Goal: Information Seeking & Learning: Learn about a topic

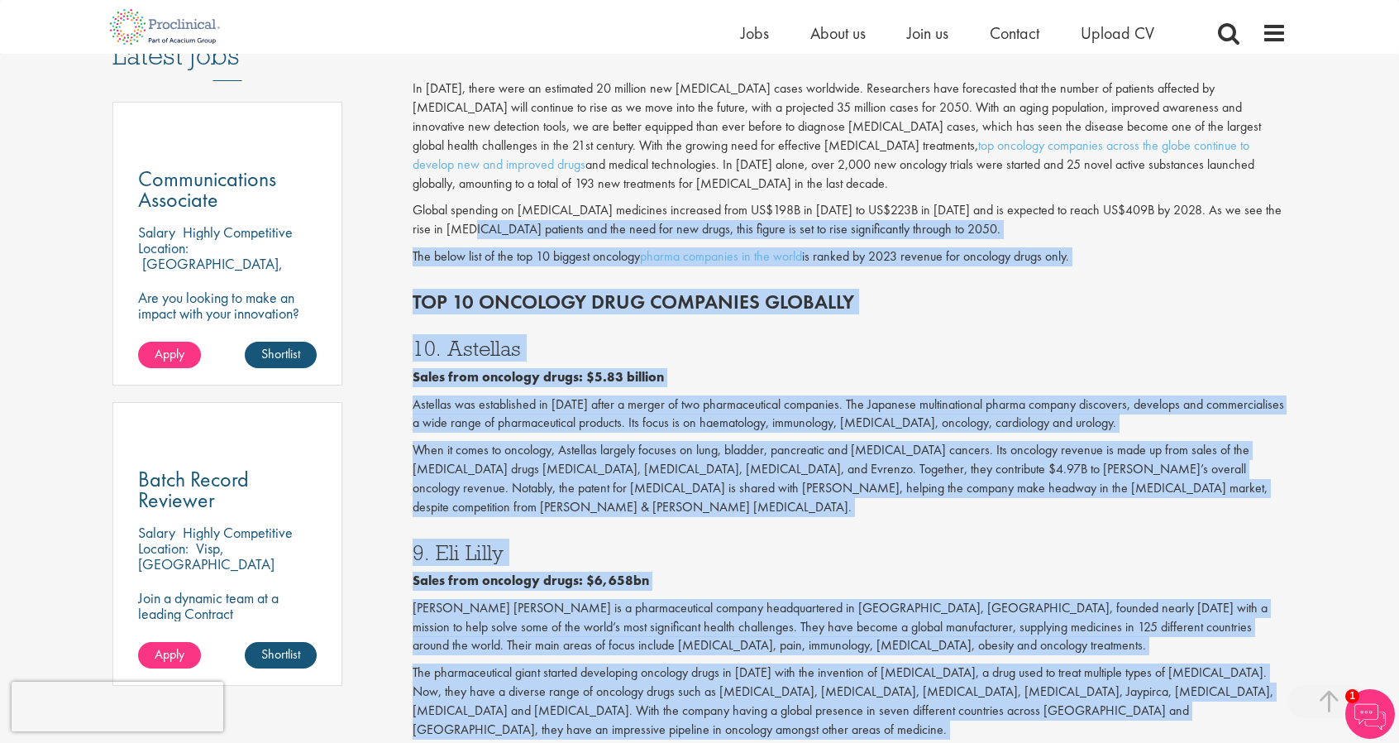
scroll to position [662, 0]
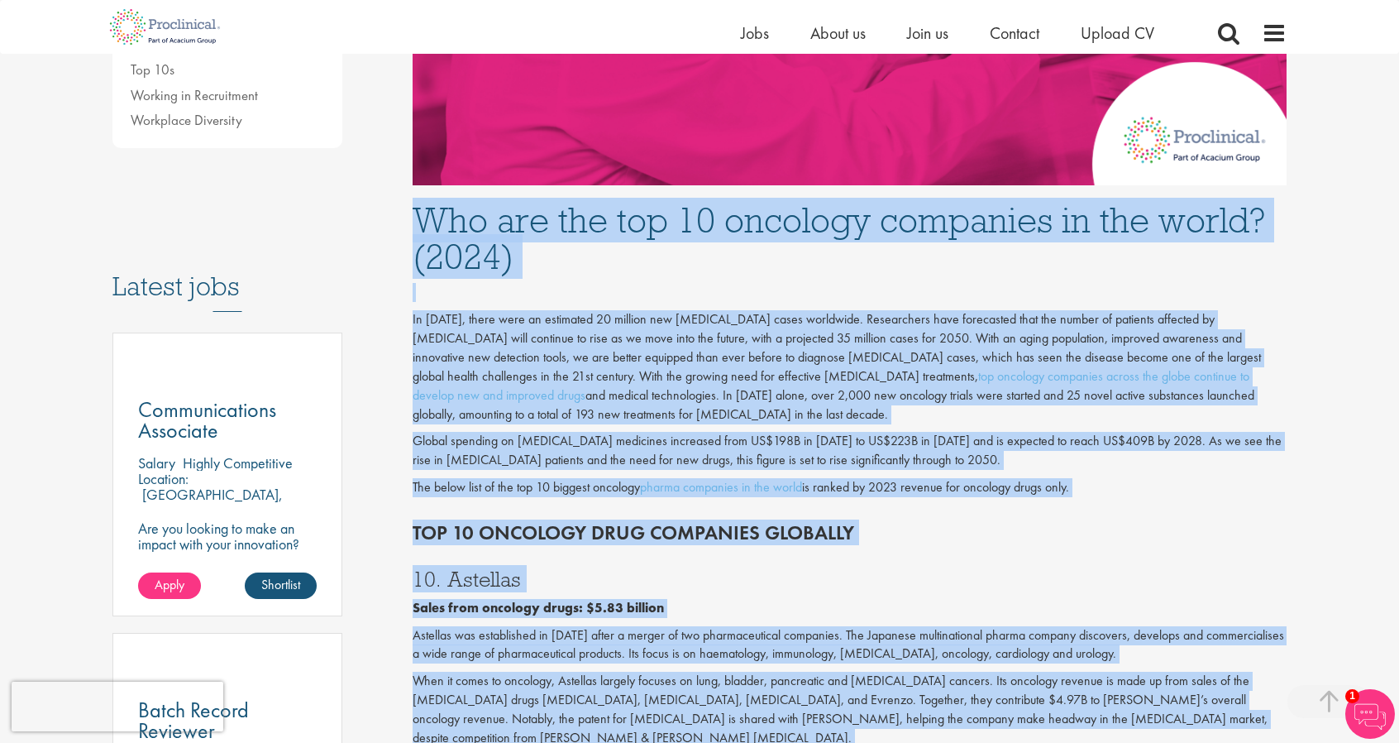
drag, startPoint x: 769, startPoint y: 286, endPoint x: 410, endPoint y: 229, distance: 363.5
copy div "Who are the top 10 oncology companies in the world? (2024) In 2022, there were …"
click at [880, 368] on link "top oncology companies across the globe continue to develop new and improved dr…" at bounding box center [831, 385] width 837 height 36
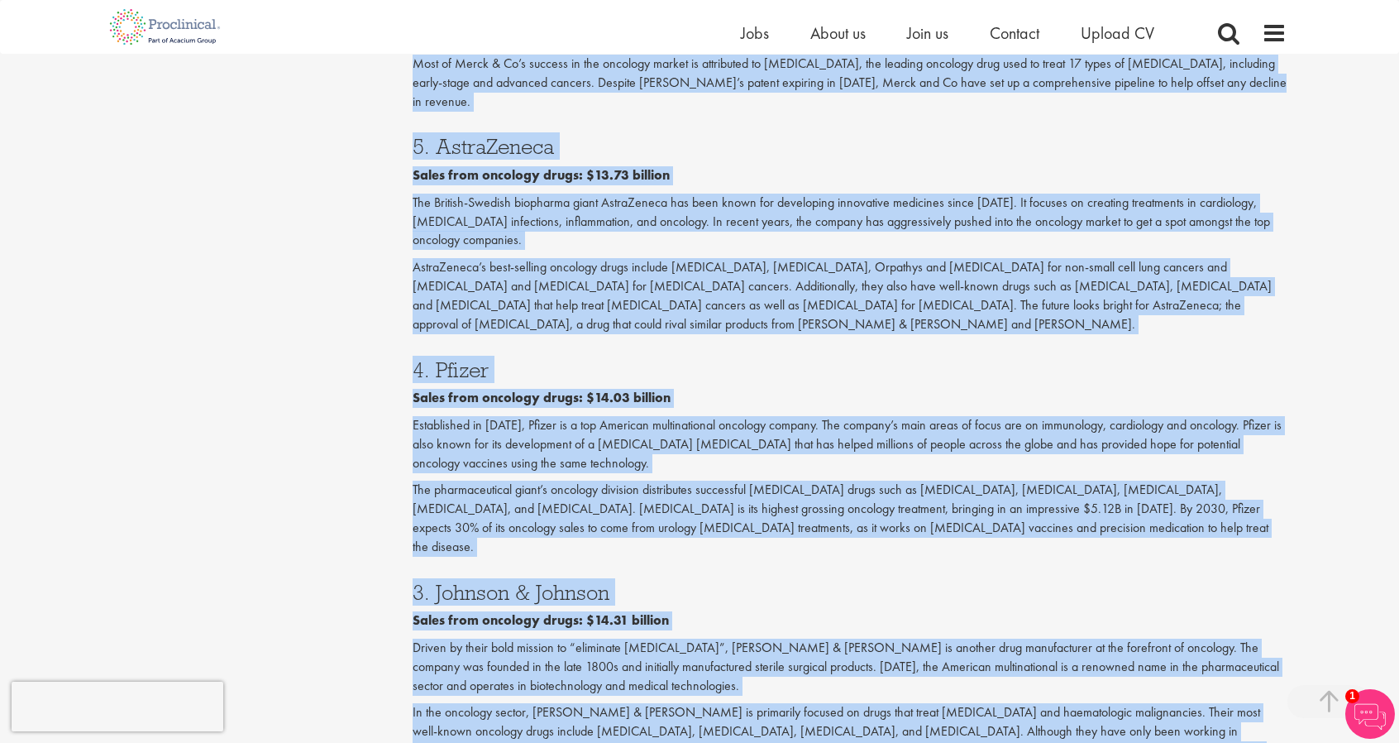
click at [593, 565] on div "3. Johnson & Johnson Sales from oncology drugs: $14.31 billion Driven by their …" at bounding box center [850, 666] width 900 height 203
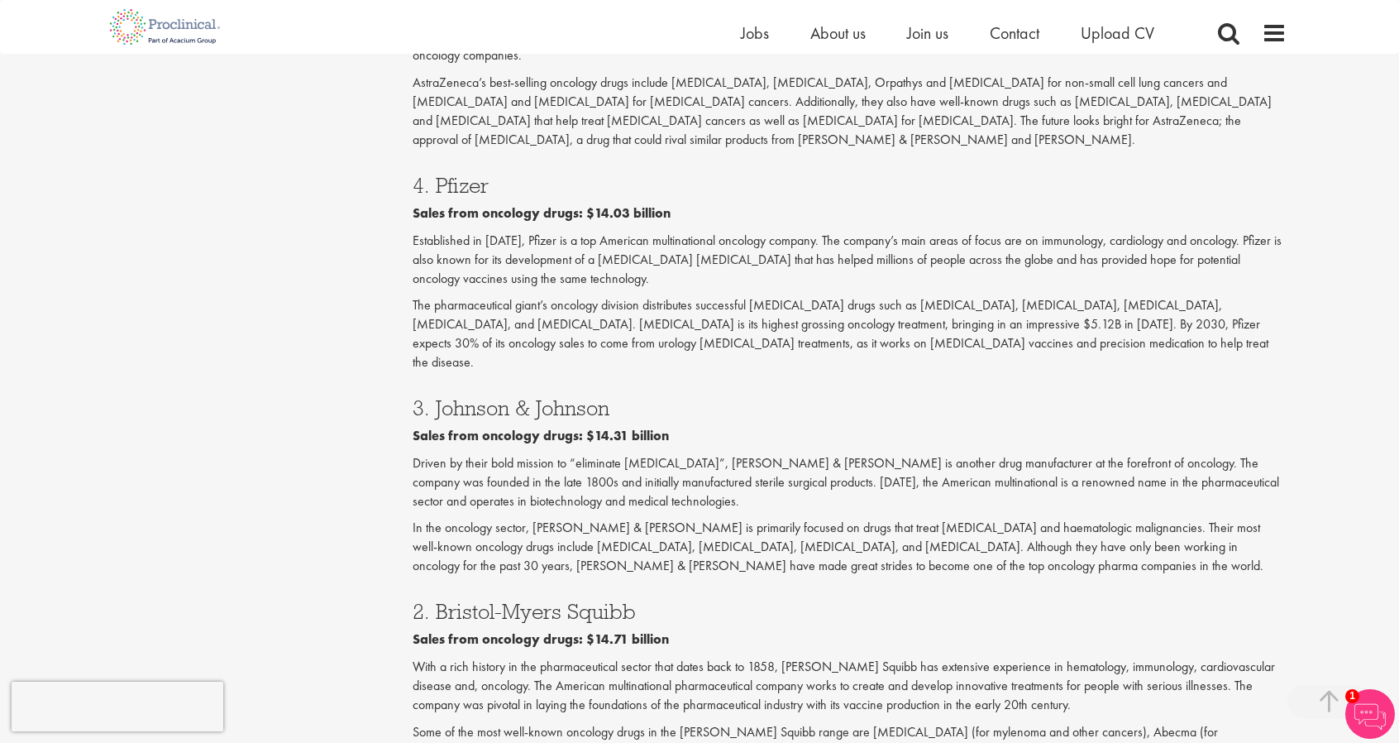
scroll to position [2647, 0]
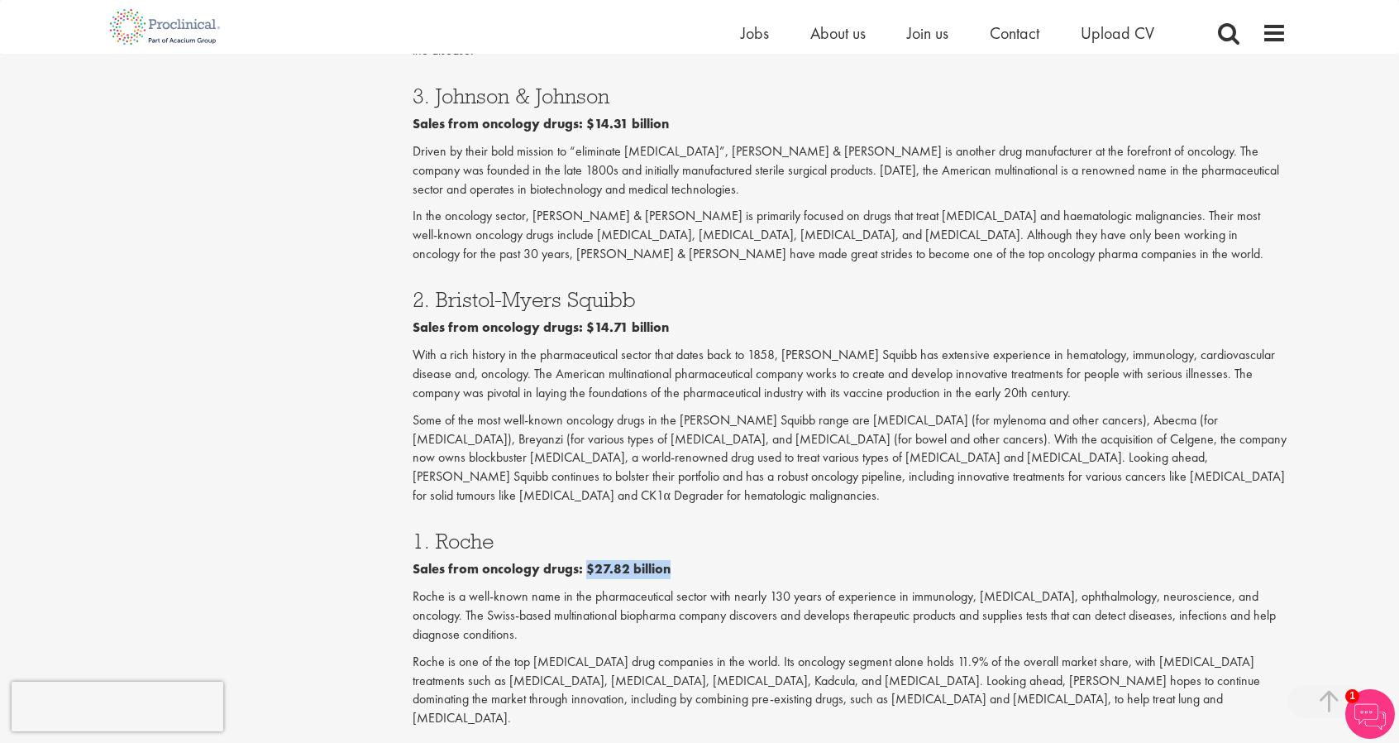
drag, startPoint x: 641, startPoint y: 402, endPoint x: 582, endPoint y: 399, distance: 58.8
click at [582, 560] on p "Sales from oncology drugs: $27.82 billion" at bounding box center [850, 569] width 875 height 19
copy b "$27.82 billion"
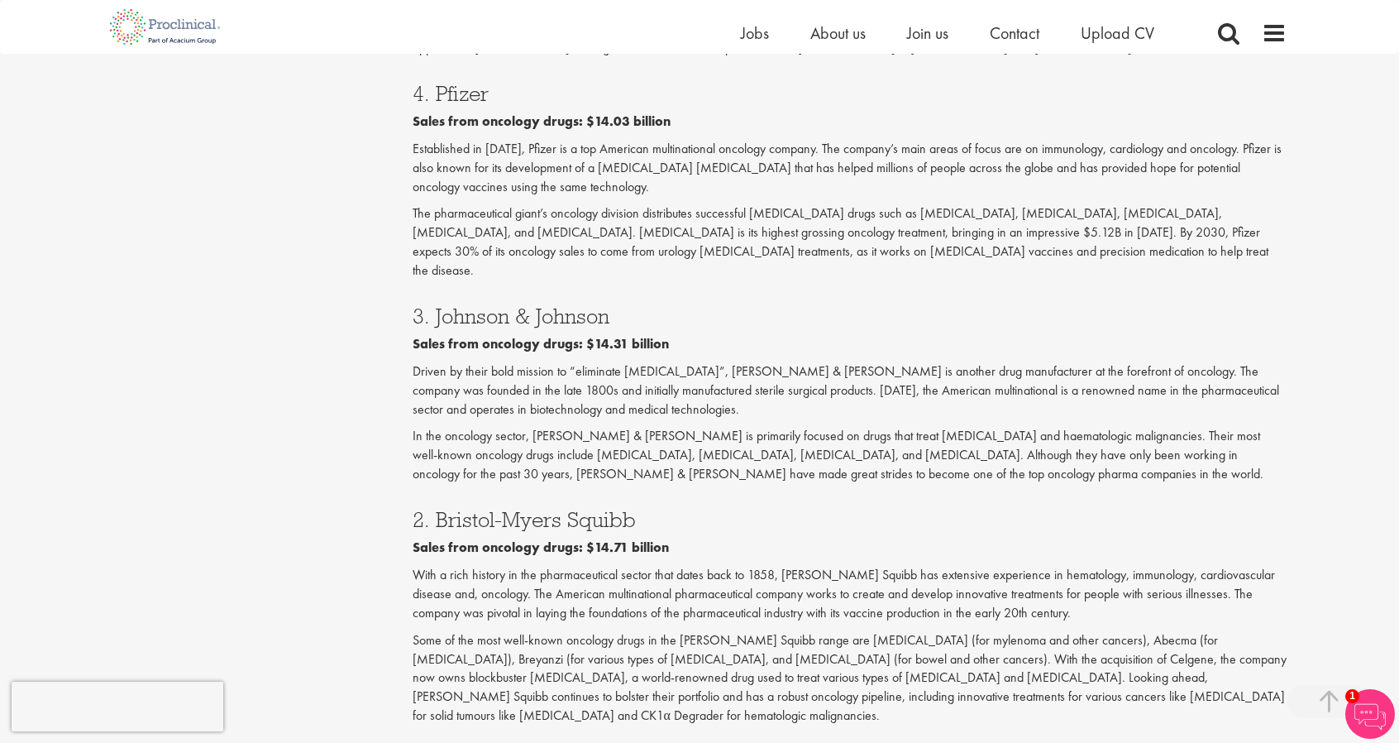
scroll to position [2399, 0]
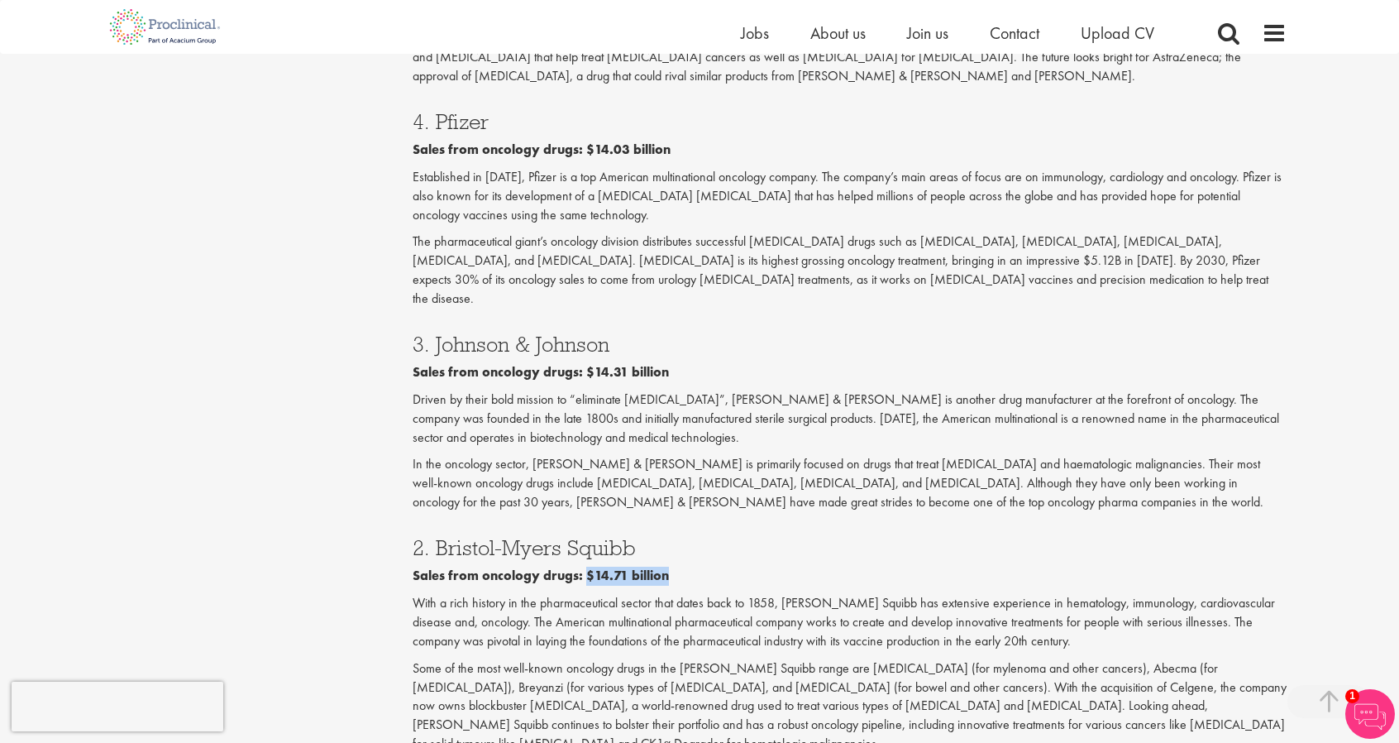
drag, startPoint x: 662, startPoint y: 425, endPoint x: 582, endPoint y: 423, distance: 79.4
click at [582, 567] on b "Sales from oncology drugs: $14.71 billion" at bounding box center [541, 575] width 256 height 17
copy b "$14.71 billion"
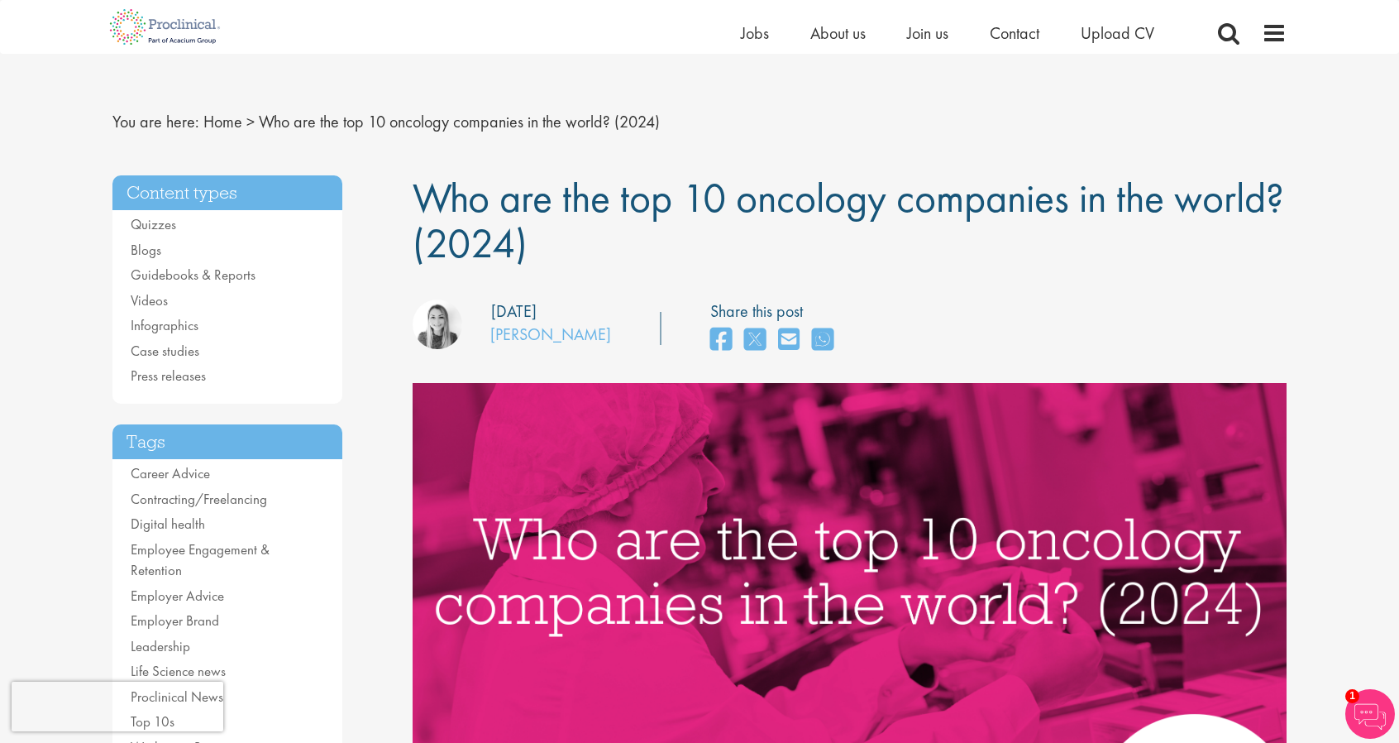
scroll to position [0, 0]
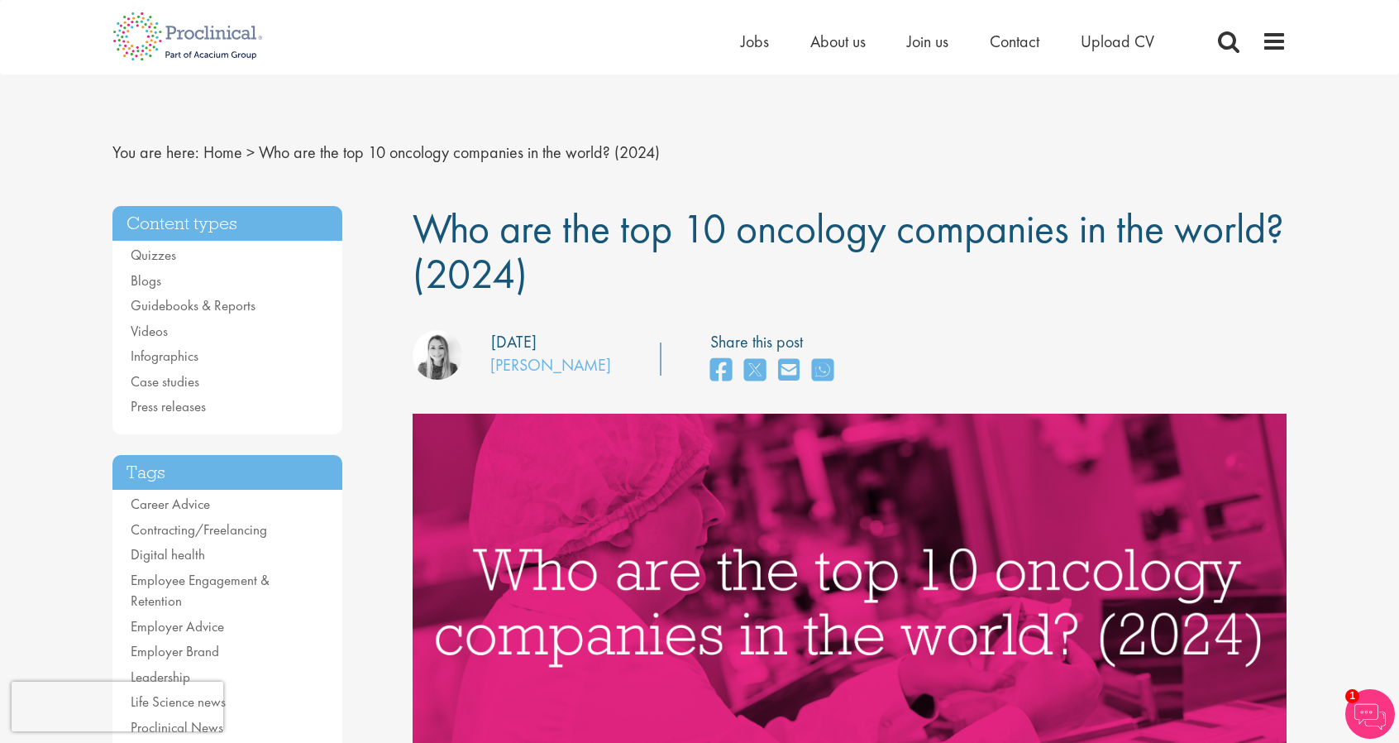
drag, startPoint x: 435, startPoint y: 238, endPoint x: 527, endPoint y: 185, distance: 106.0
copy div "Who are the top 10 oncology companies in the world? (2024) our consultant manag…"
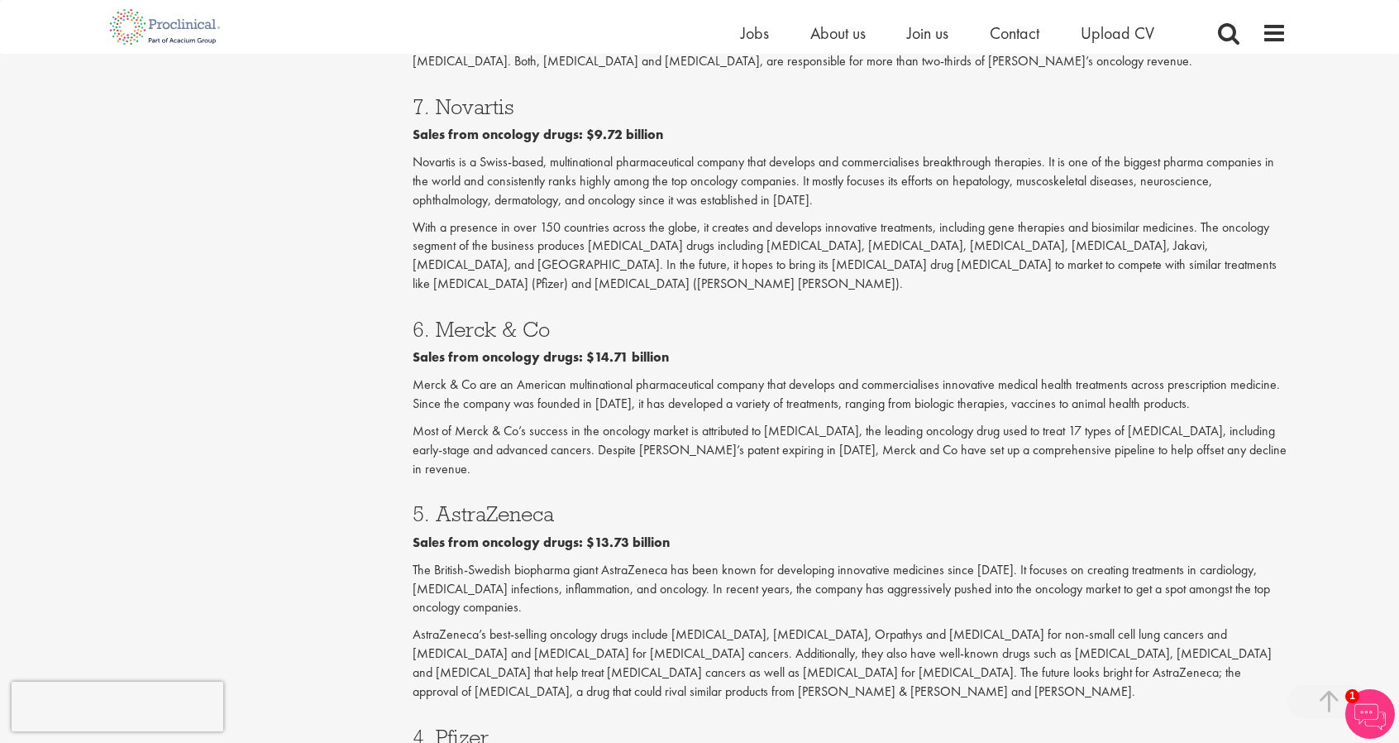
scroll to position [1820, 0]
